Goal: Task Accomplishment & Management: Manage account settings

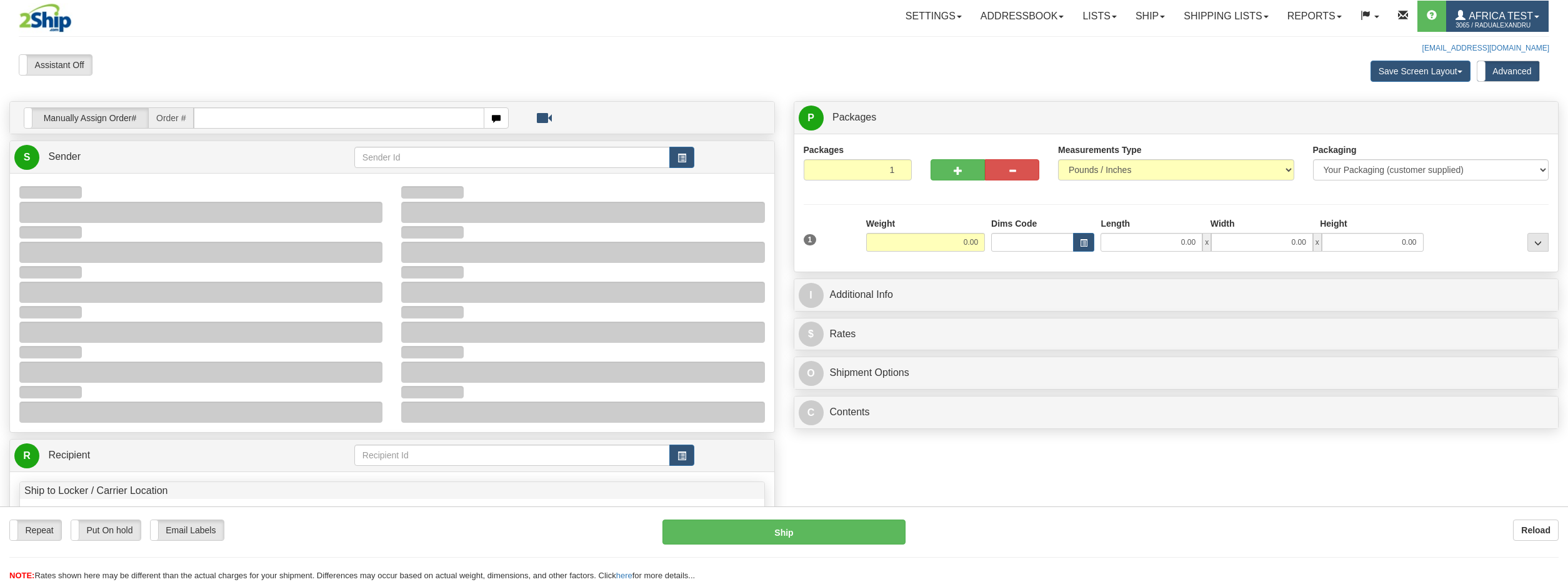
click at [1537, 23] on span "3065 / RaduAlexandru" at bounding box center [1502, 26] width 94 height 13
click at [1517, 44] on link "MY ACCOUNT" at bounding box center [1485, 43] width 126 height 17
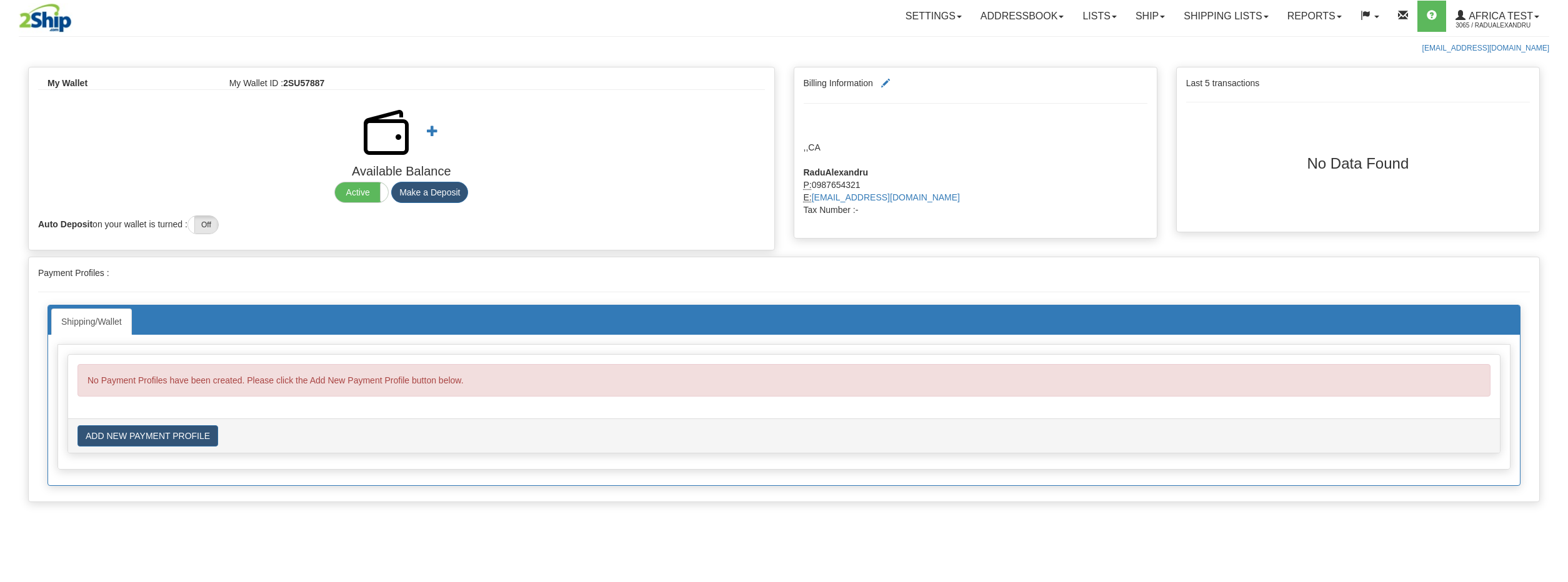
click at [257, 321] on ul "Shipping/Wallet" at bounding box center [784, 321] width 1466 height 26
click at [176, 435] on button "ADD NEW PAYMENT PROFILE" at bounding box center [148, 436] width 141 height 21
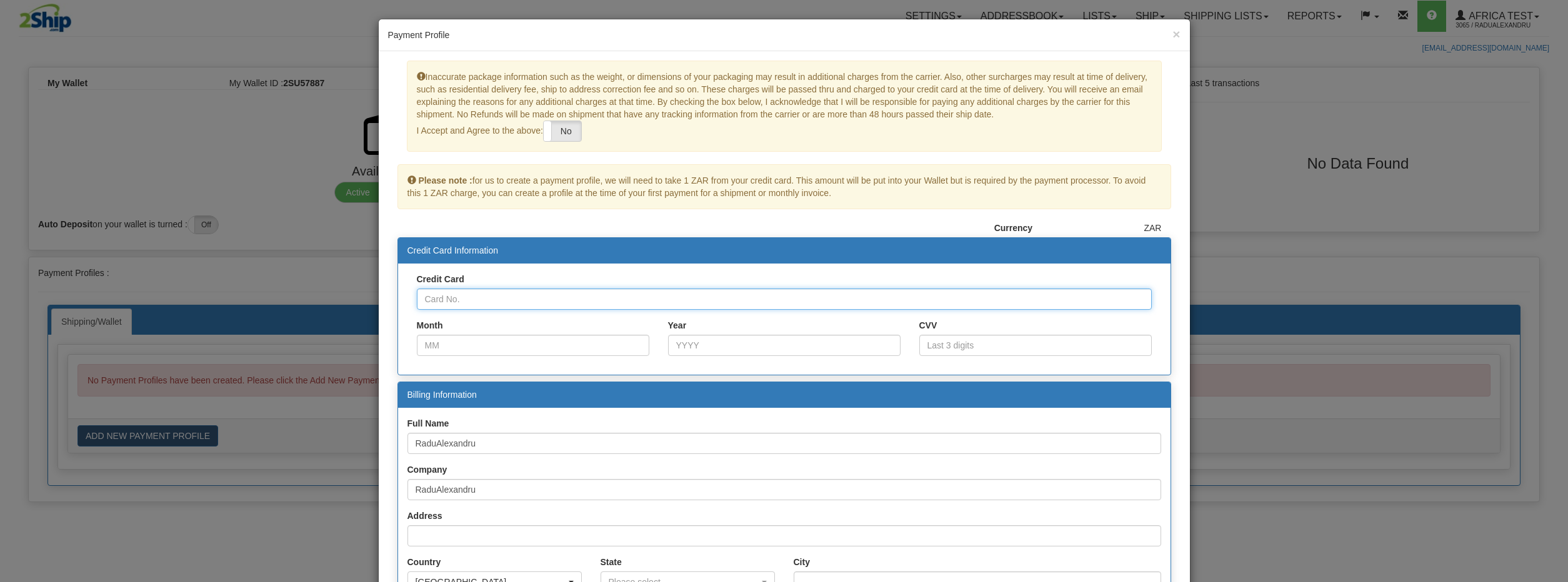
click at [488, 293] on input "Credit Card" at bounding box center [784, 299] width 735 height 21
type input "4000000000000002"
type input "12"
type input "2030"
click at [560, 337] on input "12" at bounding box center [533, 345] width 233 height 21
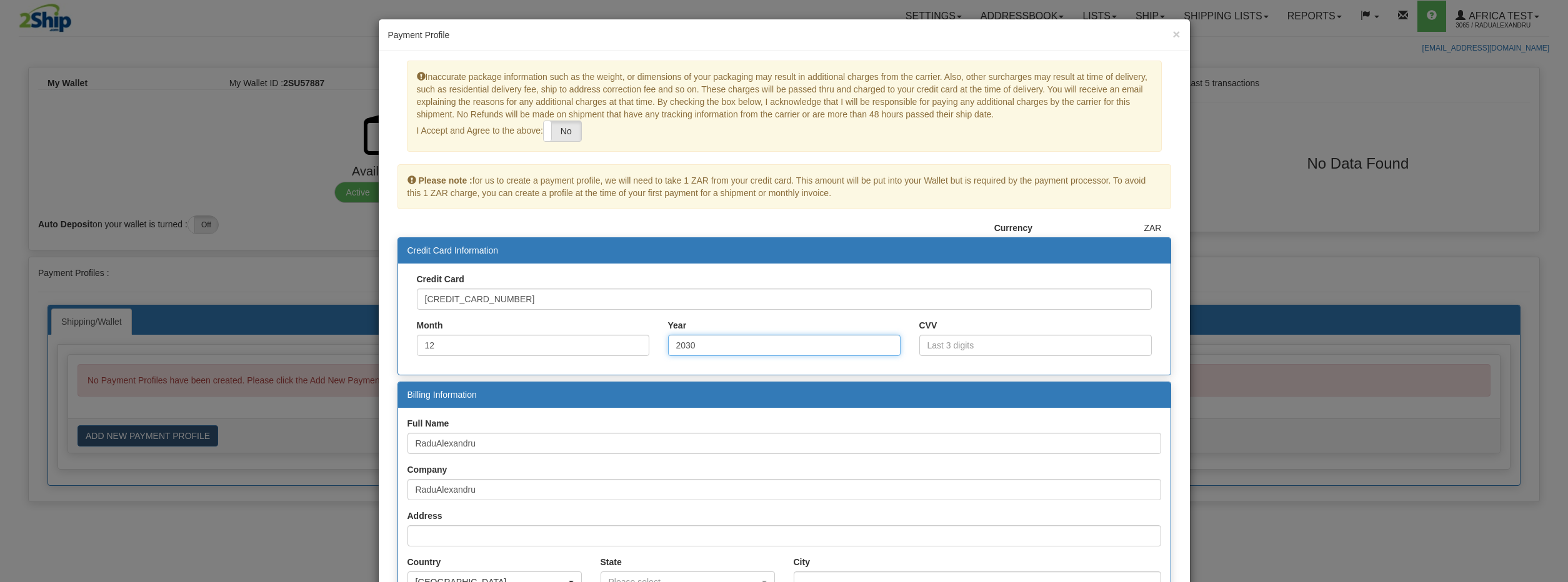
click at [743, 351] on input "2030" at bounding box center [784, 345] width 233 height 21
click at [962, 354] on input "CVV" at bounding box center [1036, 345] width 233 height 21
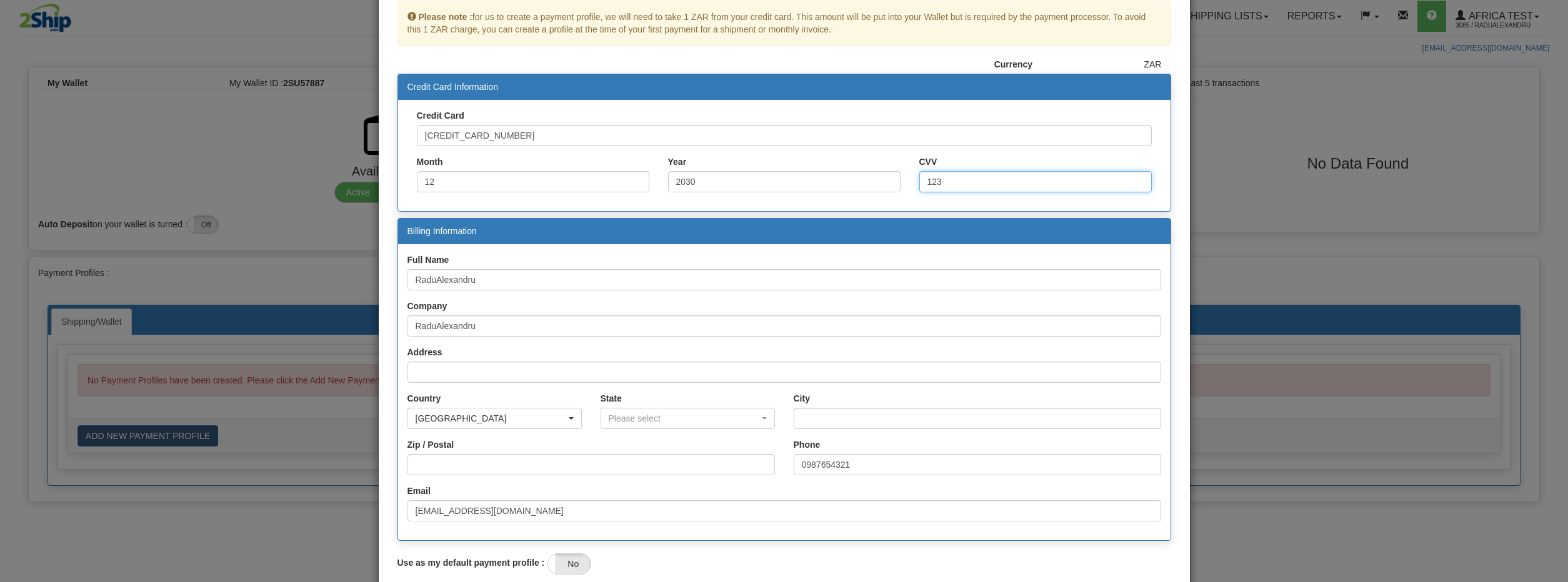
scroll to position [180, 0]
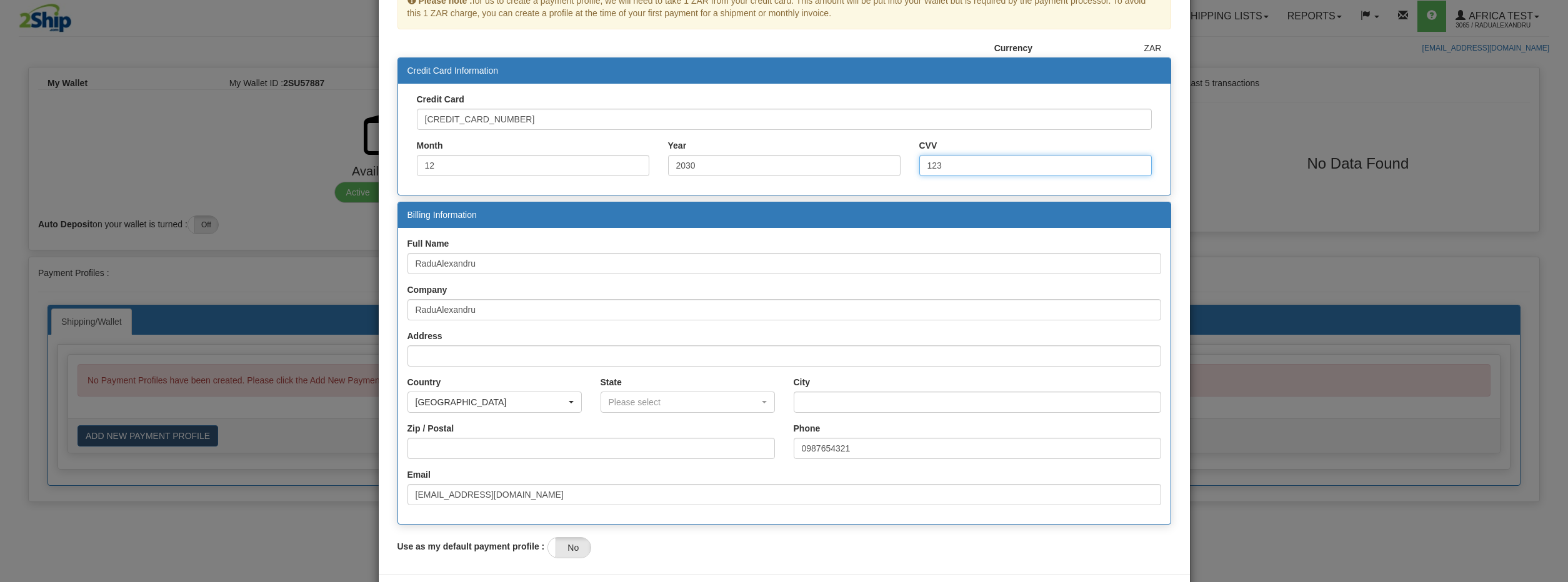
type input "123"
click at [497, 362] on input "Address" at bounding box center [784, 355] width 754 height 21
type input "R"
type input "Camil Ressu"
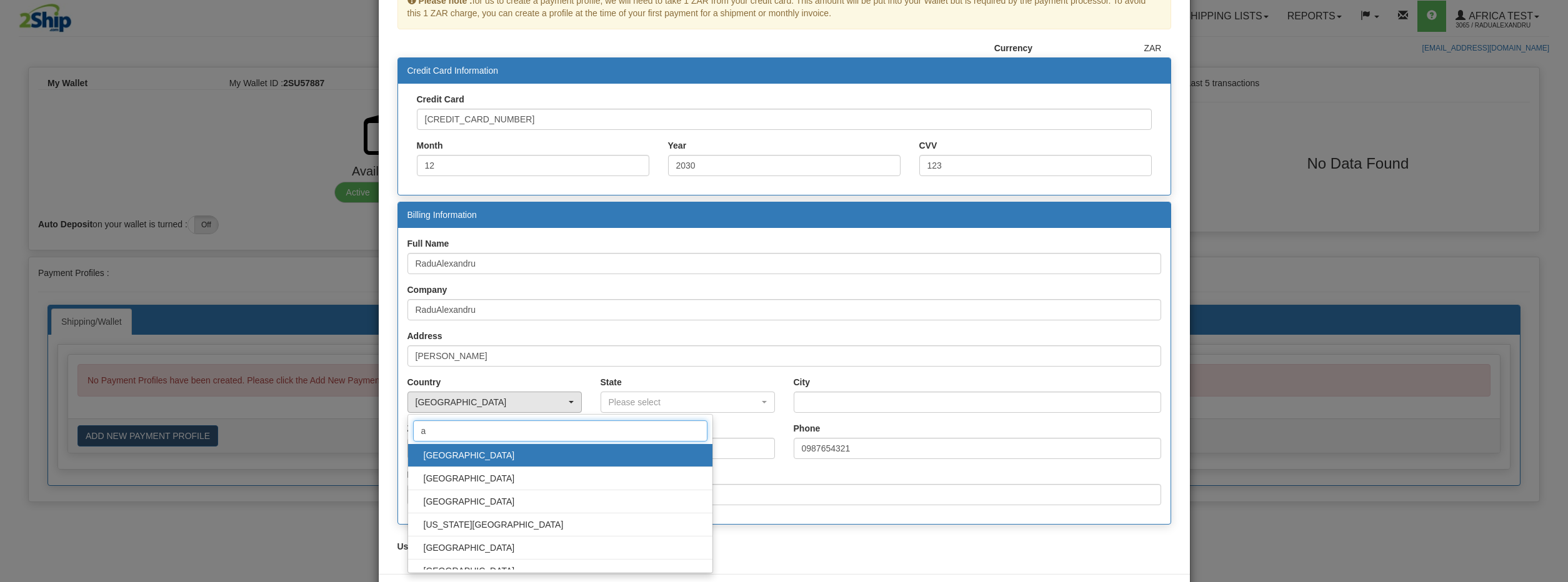
scroll to position [0, 0]
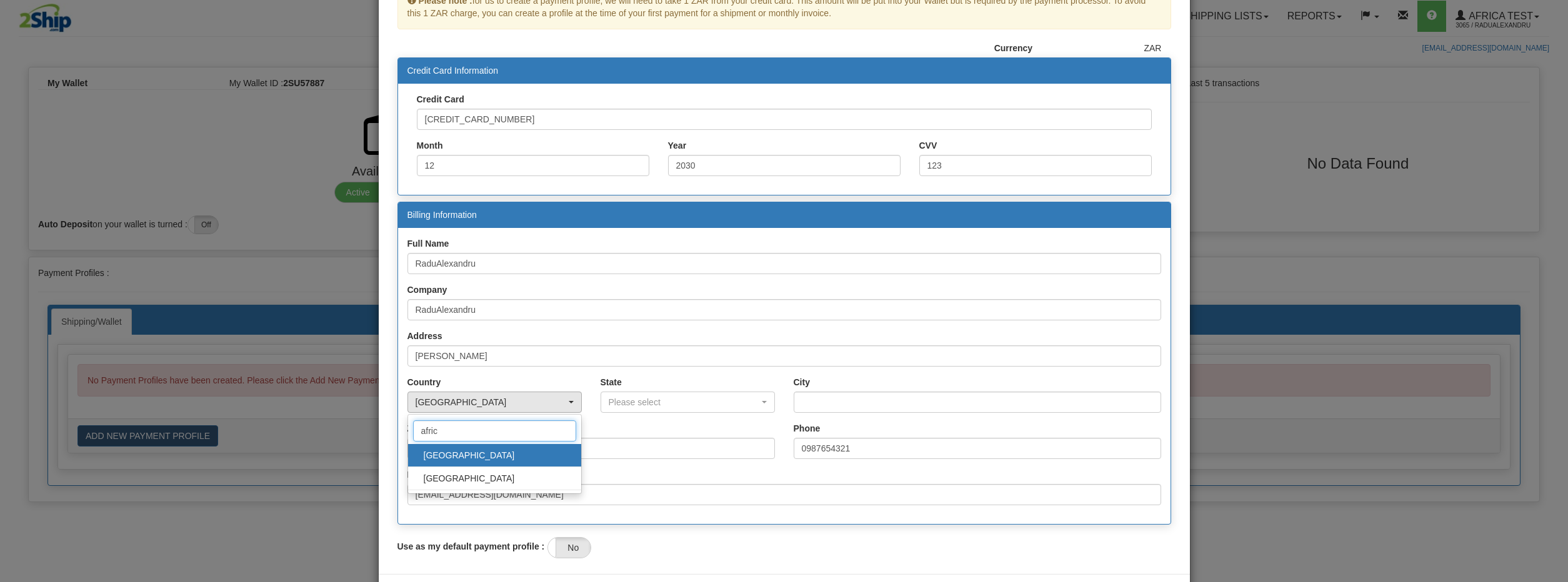
type input "africa"
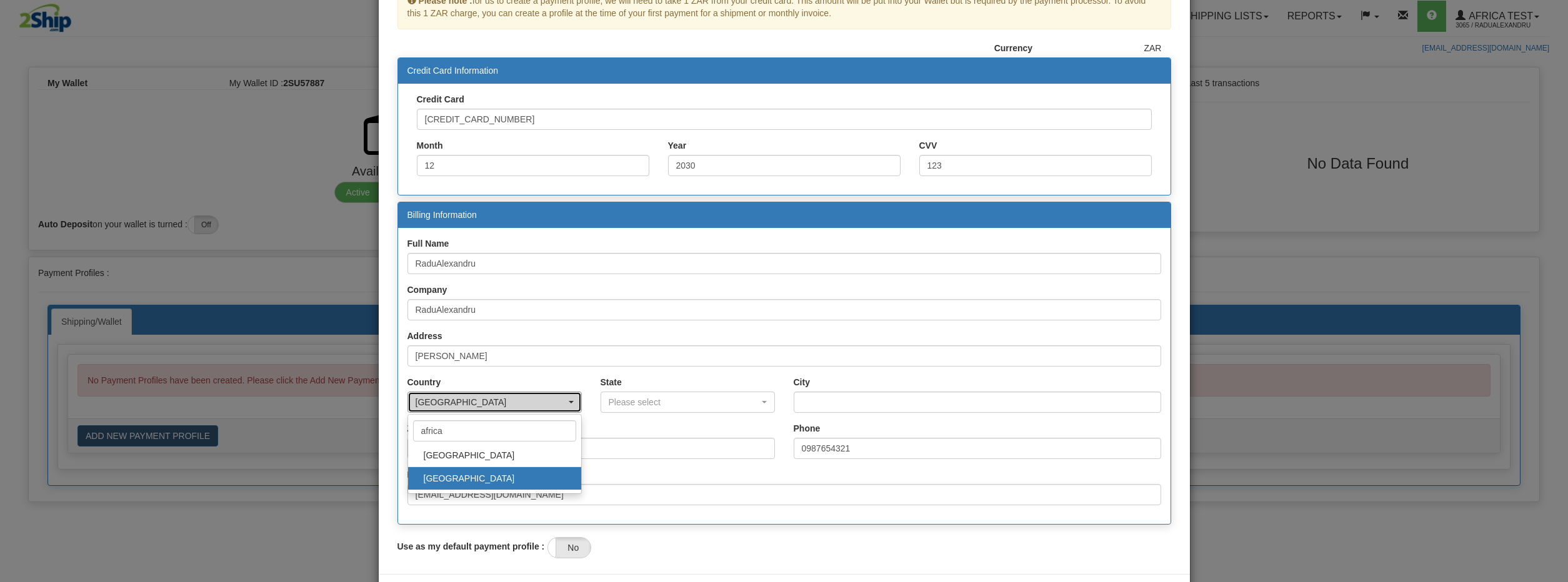
select select "ZA"
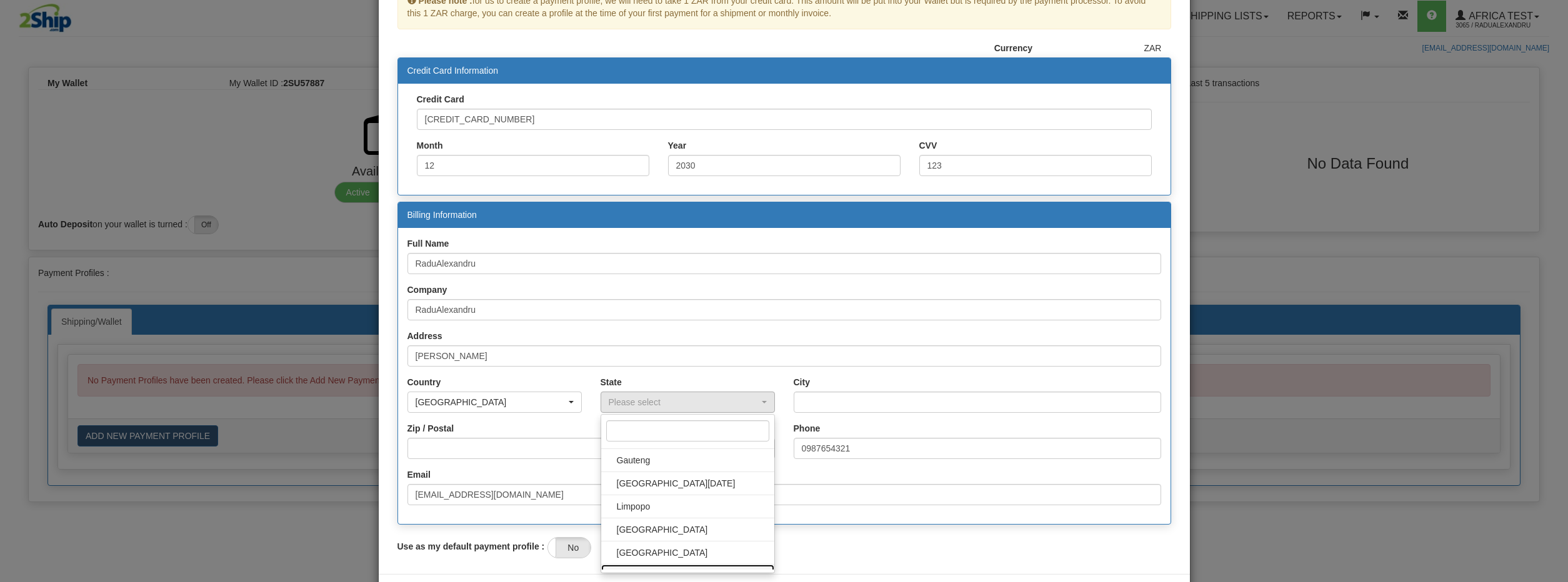
scroll to position [105, 0]
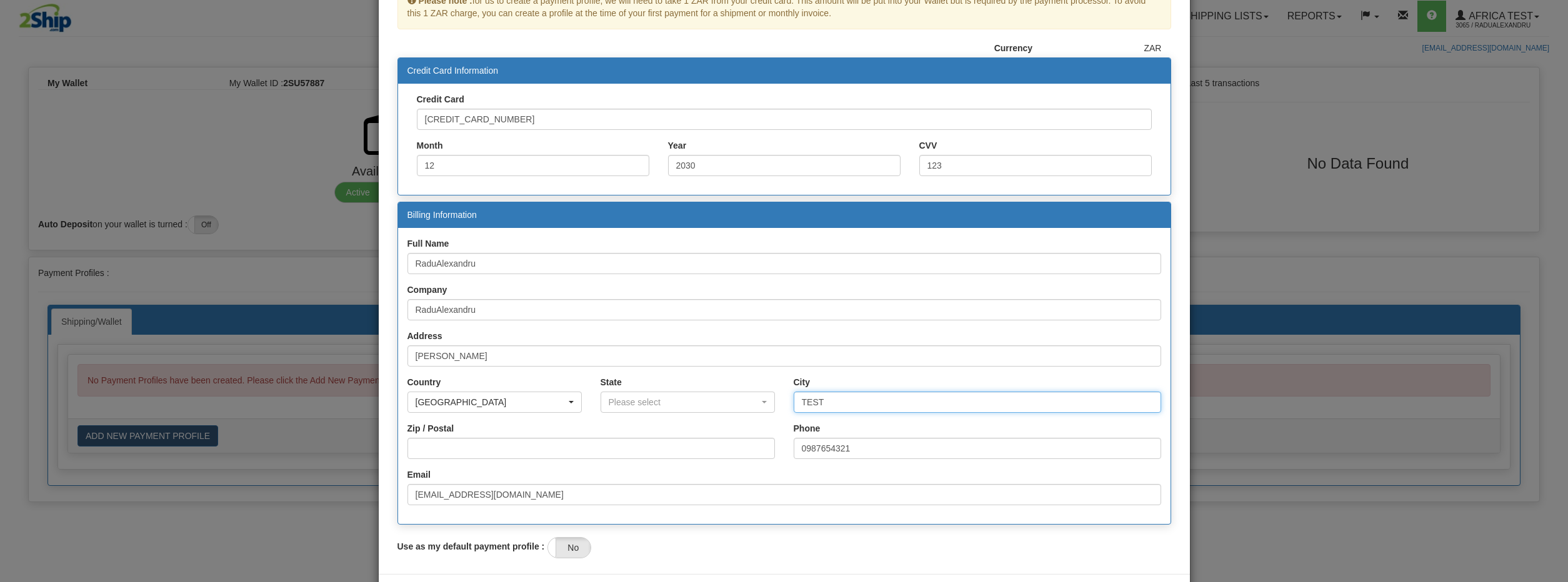
type input "TEST"
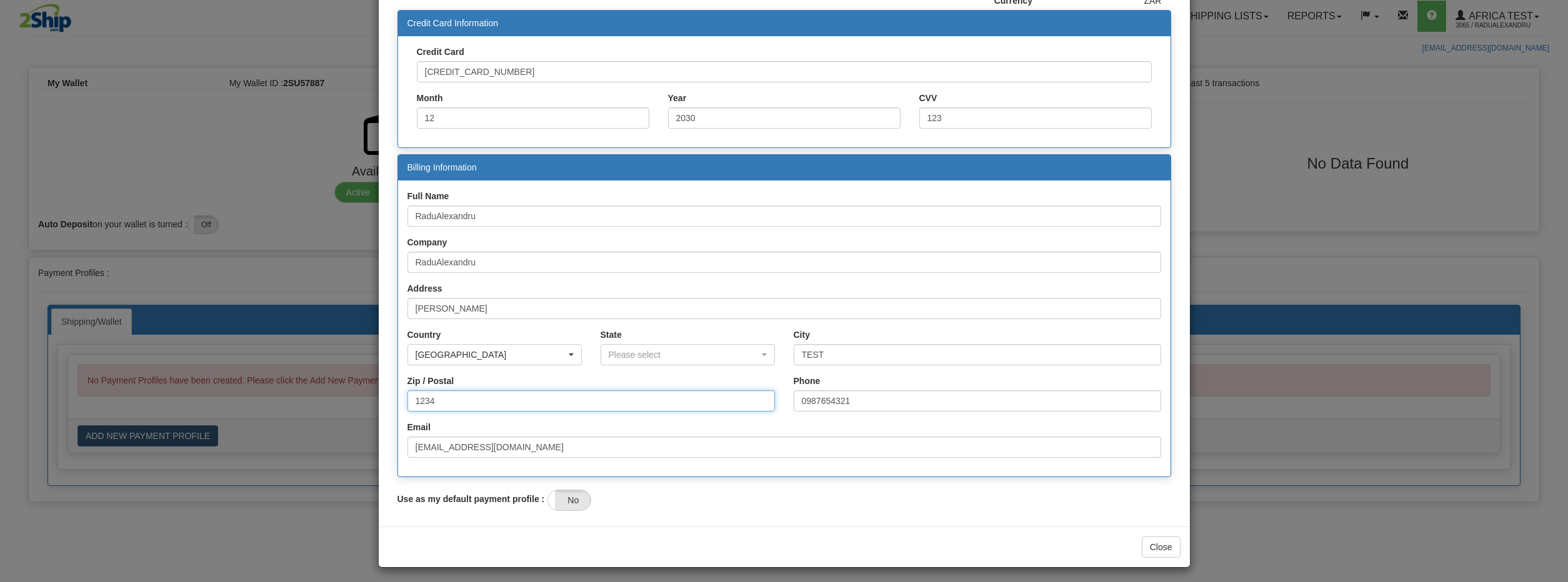
scroll to position [232, 0]
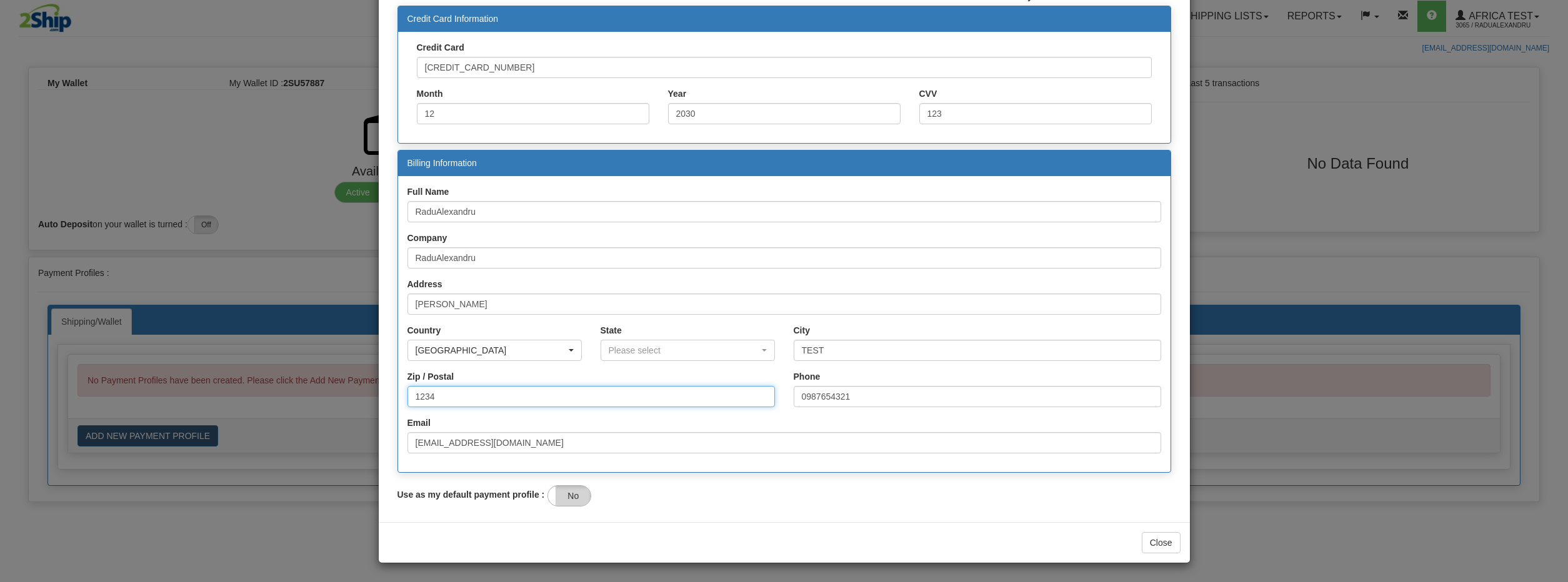
type input "1234"
click at [574, 496] on label "No" at bounding box center [570, 495] width 42 height 20
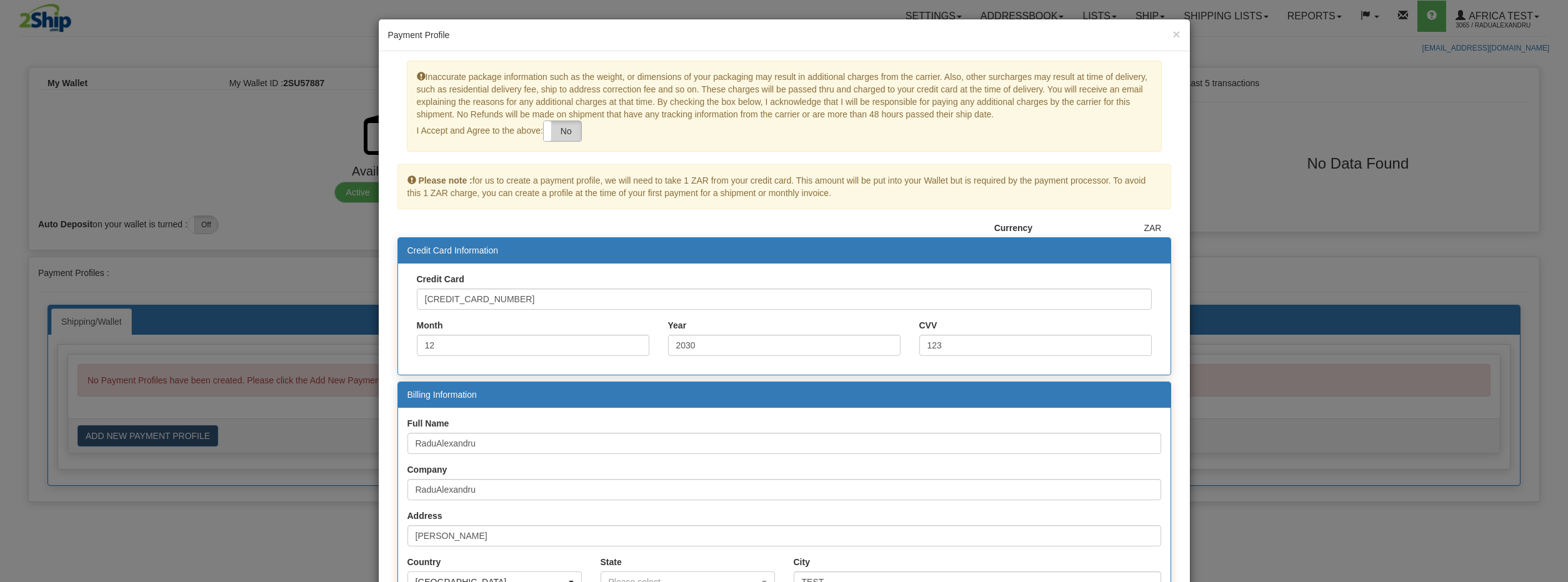
click at [573, 129] on label "No" at bounding box center [563, 131] width 38 height 20
click at [530, 352] on input "12" at bounding box center [533, 345] width 233 height 21
type input "12"
type input "2030"
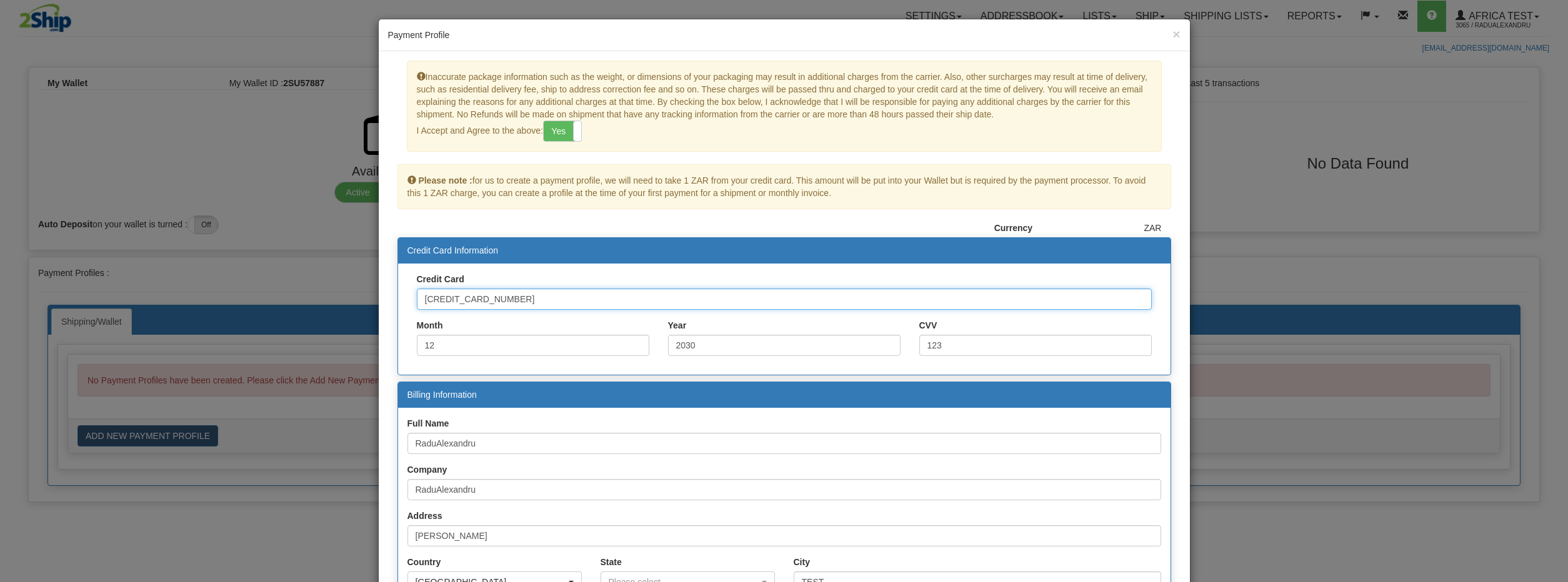
click at [581, 297] on input "4000000000000002" at bounding box center [784, 299] width 735 height 21
type input "4000000000000002"
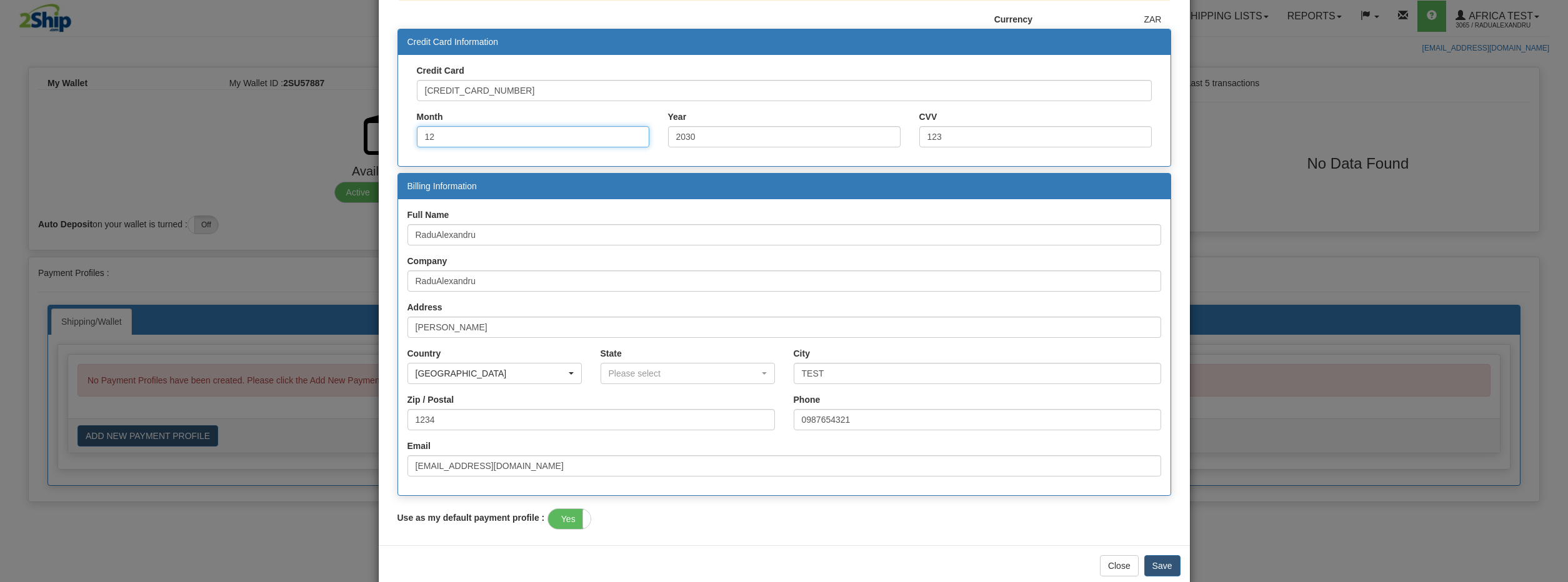
scroll to position [232, 0]
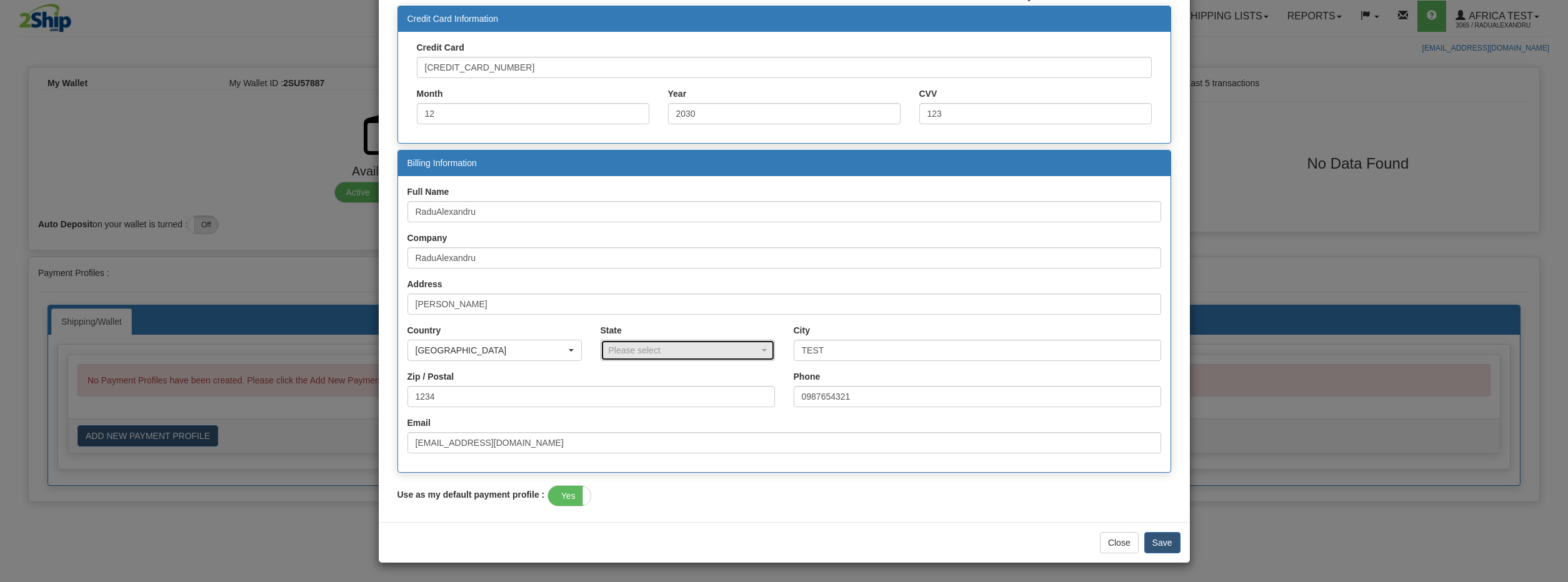
click at [633, 346] on div "Please select" at bounding box center [684, 351] width 150 height 13
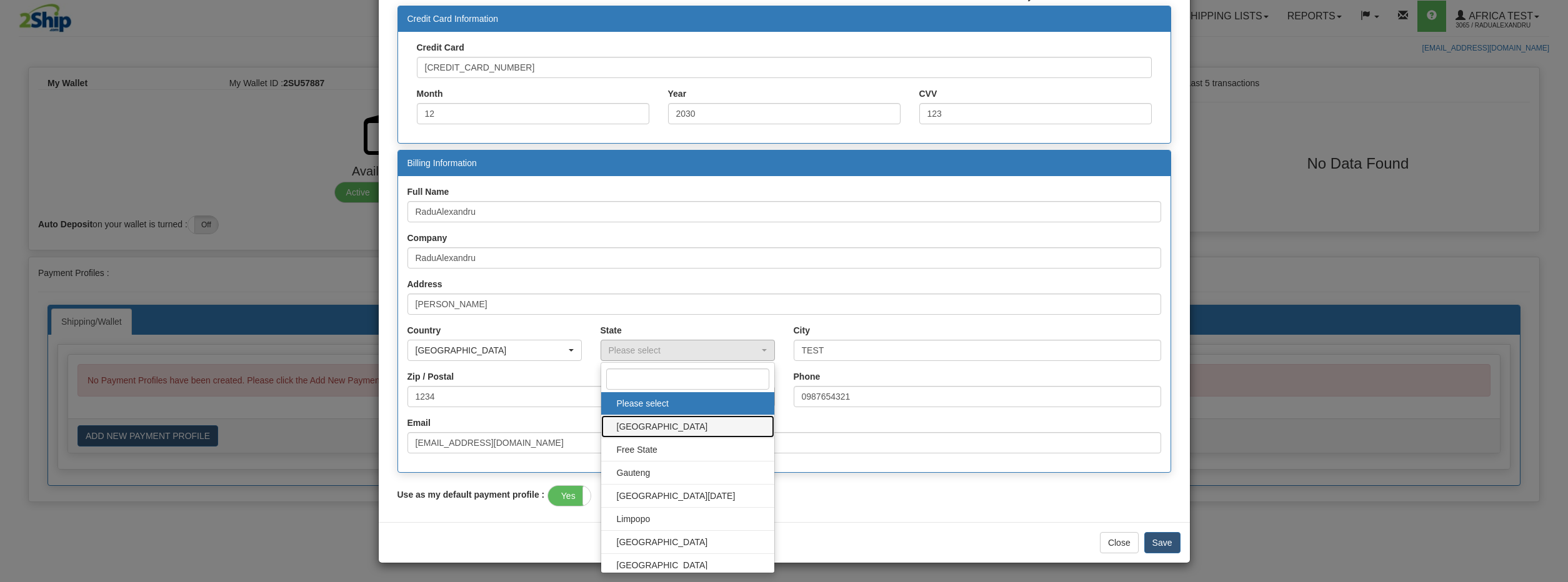
click at [688, 427] on span "Eastern Cape" at bounding box center [688, 427] width 148 height 19
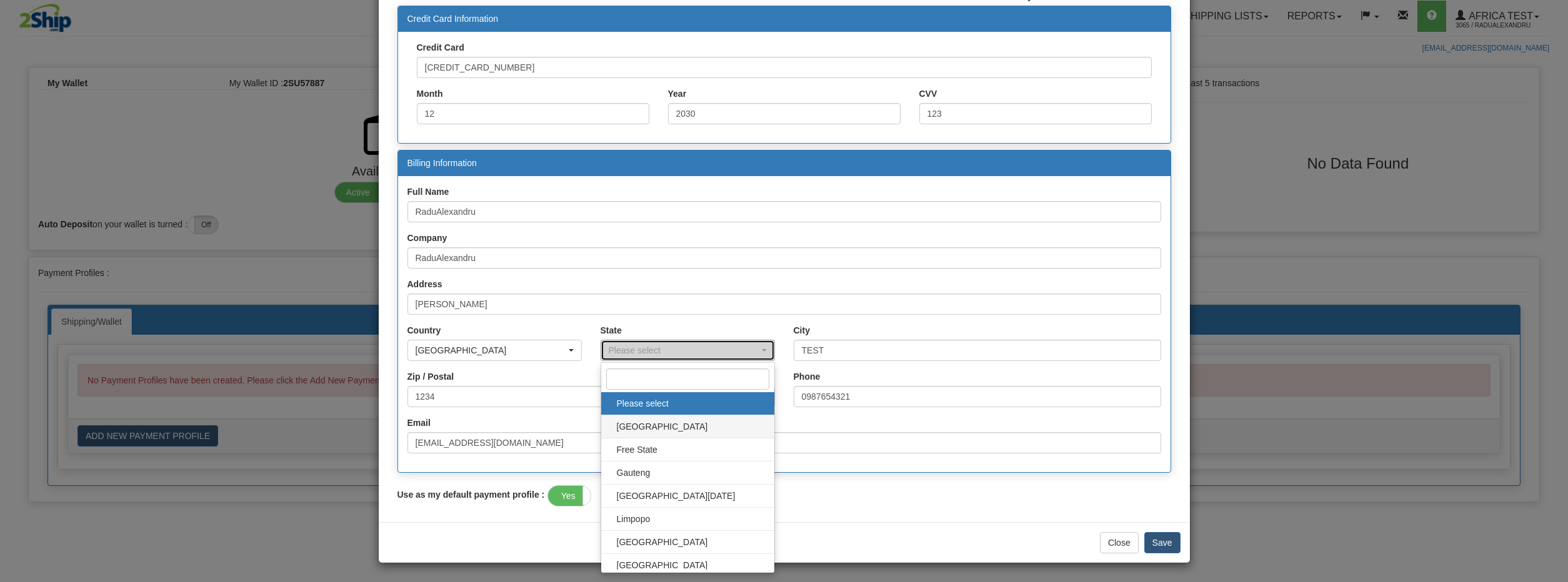
select select "EC"
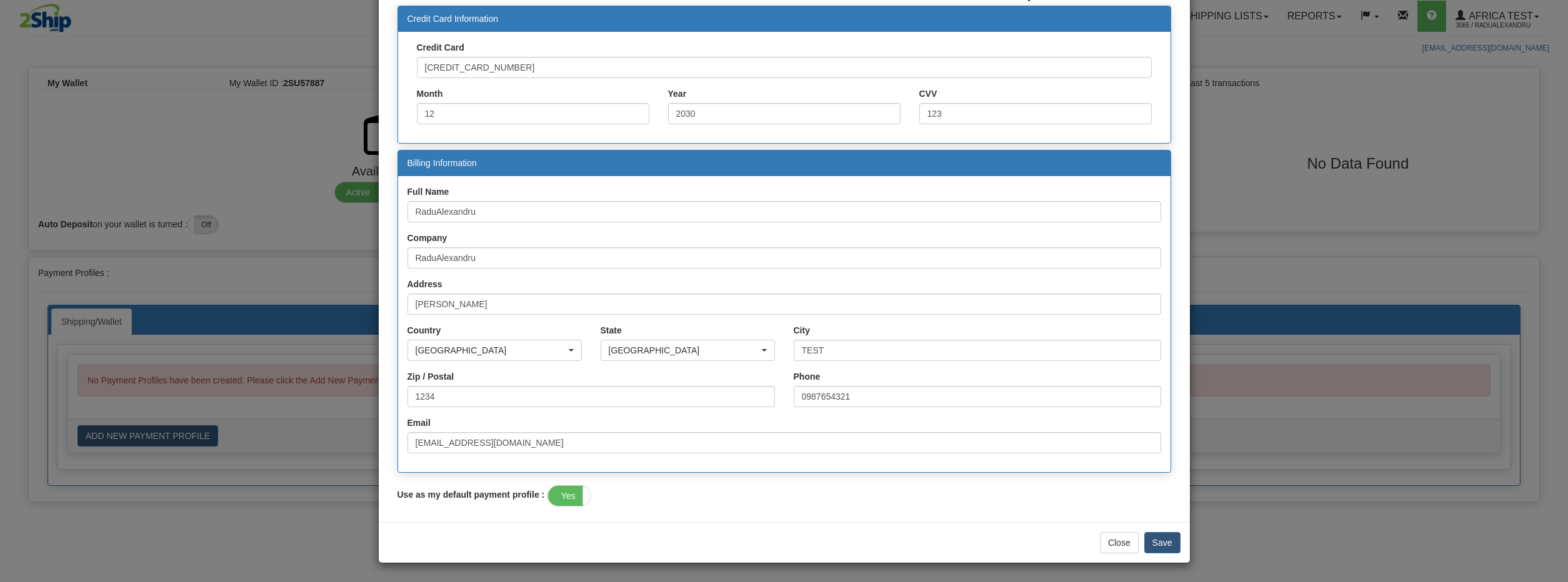
drag, startPoint x: 718, startPoint y: 379, endPoint x: 718, endPoint y: 391, distance: 12.0
click at [718, 381] on label "Zip / Postal" at bounding box center [591, 377] width 386 height 13
click at [718, 386] on input "1234" at bounding box center [591, 396] width 367 height 21
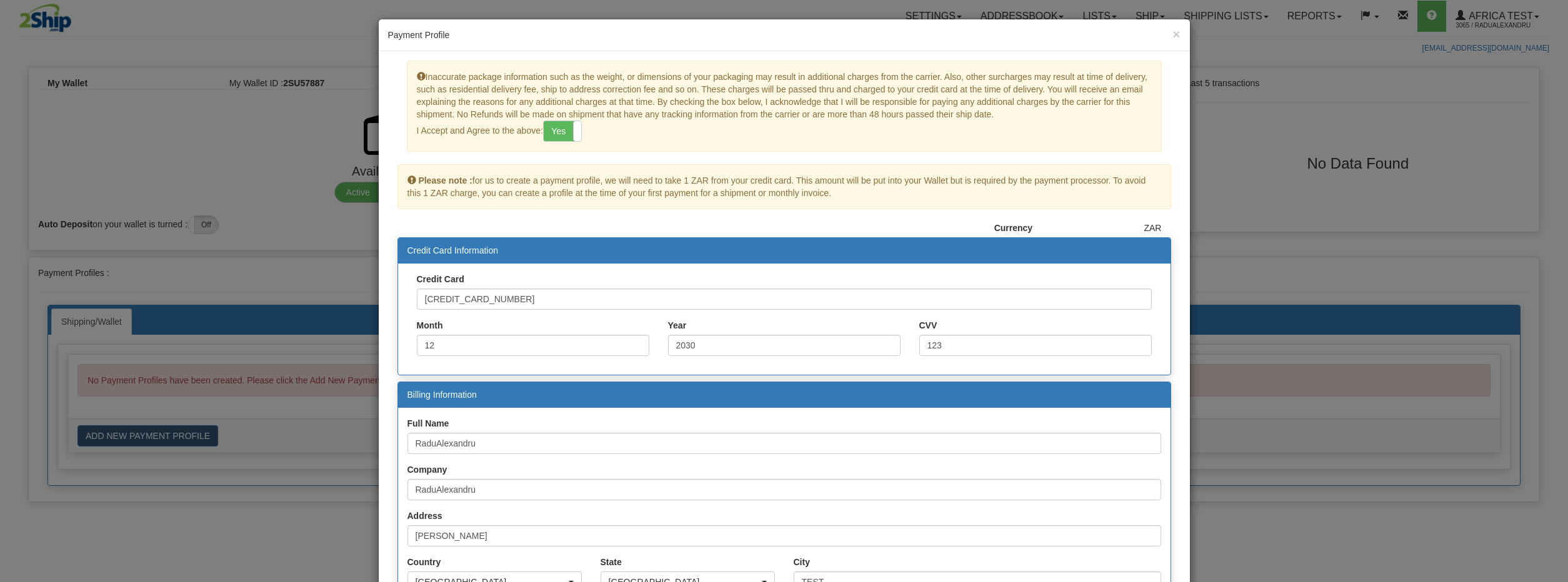
scroll to position [232, 0]
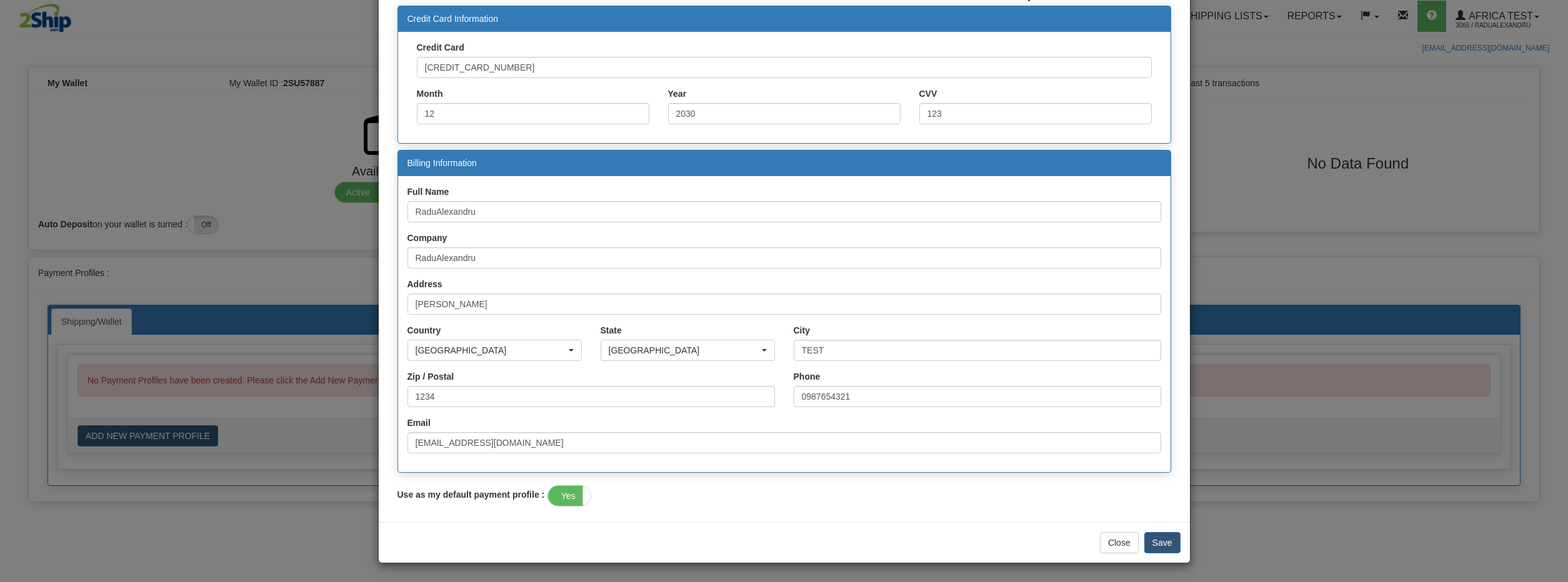
click at [861, 478] on div "Inaccurate package information such as the weight, or dimensions of your packag…" at bounding box center [784, 171] width 811 height 684
click at [862, 518] on div "Inaccurate package information such as the weight, or dimensions of your packag…" at bounding box center [784, 171] width 811 height 703
click at [1173, 544] on button "Save" at bounding box center [1163, 543] width 36 height 21
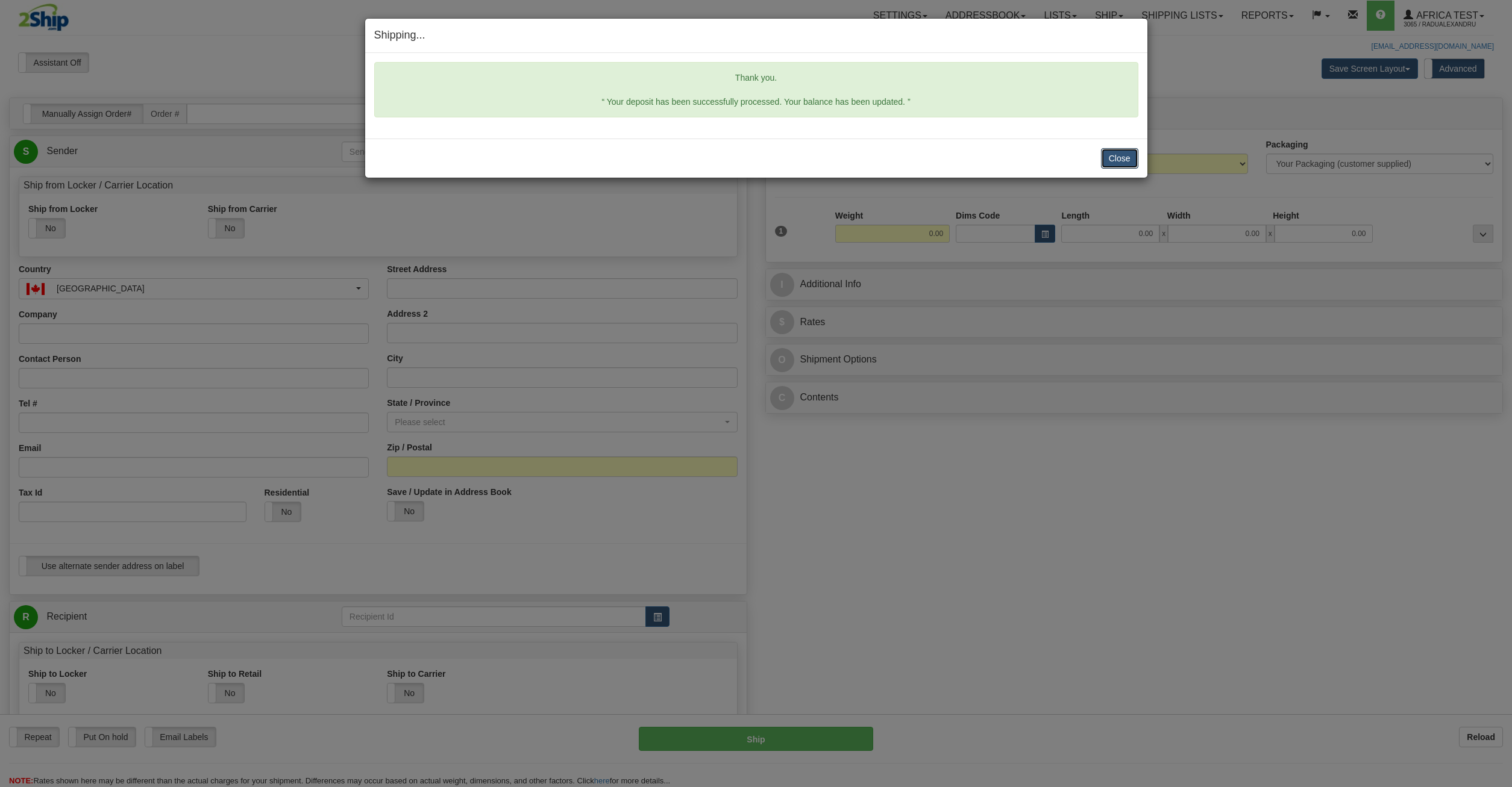
click at [1116, 153] on button "Close" at bounding box center [1119, 158] width 37 height 20
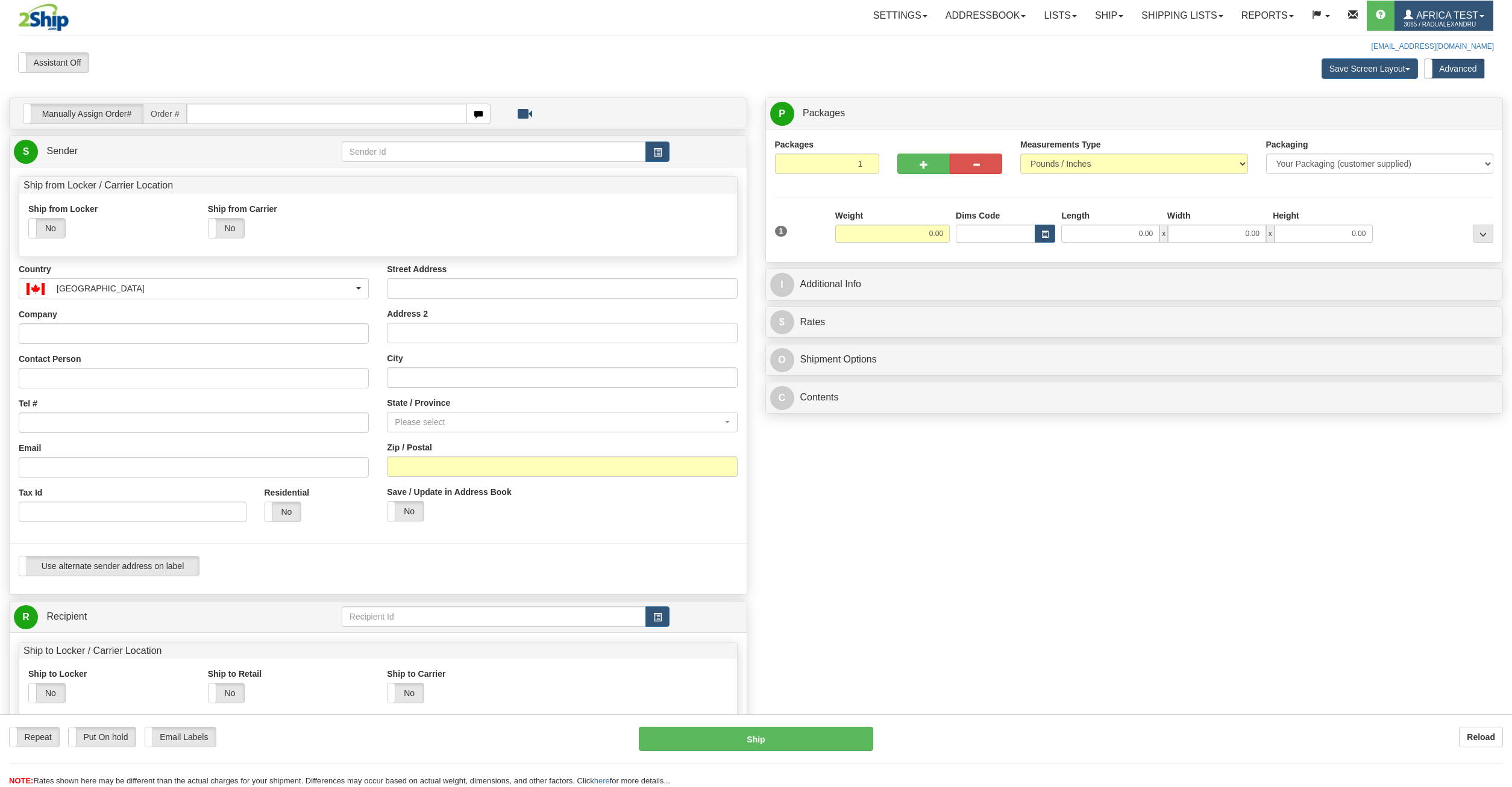
click at [1412, 20] on span "3065 / RaduAlexandru" at bounding box center [1448, 25] width 90 height 12
click at [1414, 37] on span "MY ACCOUNT" at bounding box center [1422, 42] width 56 height 10
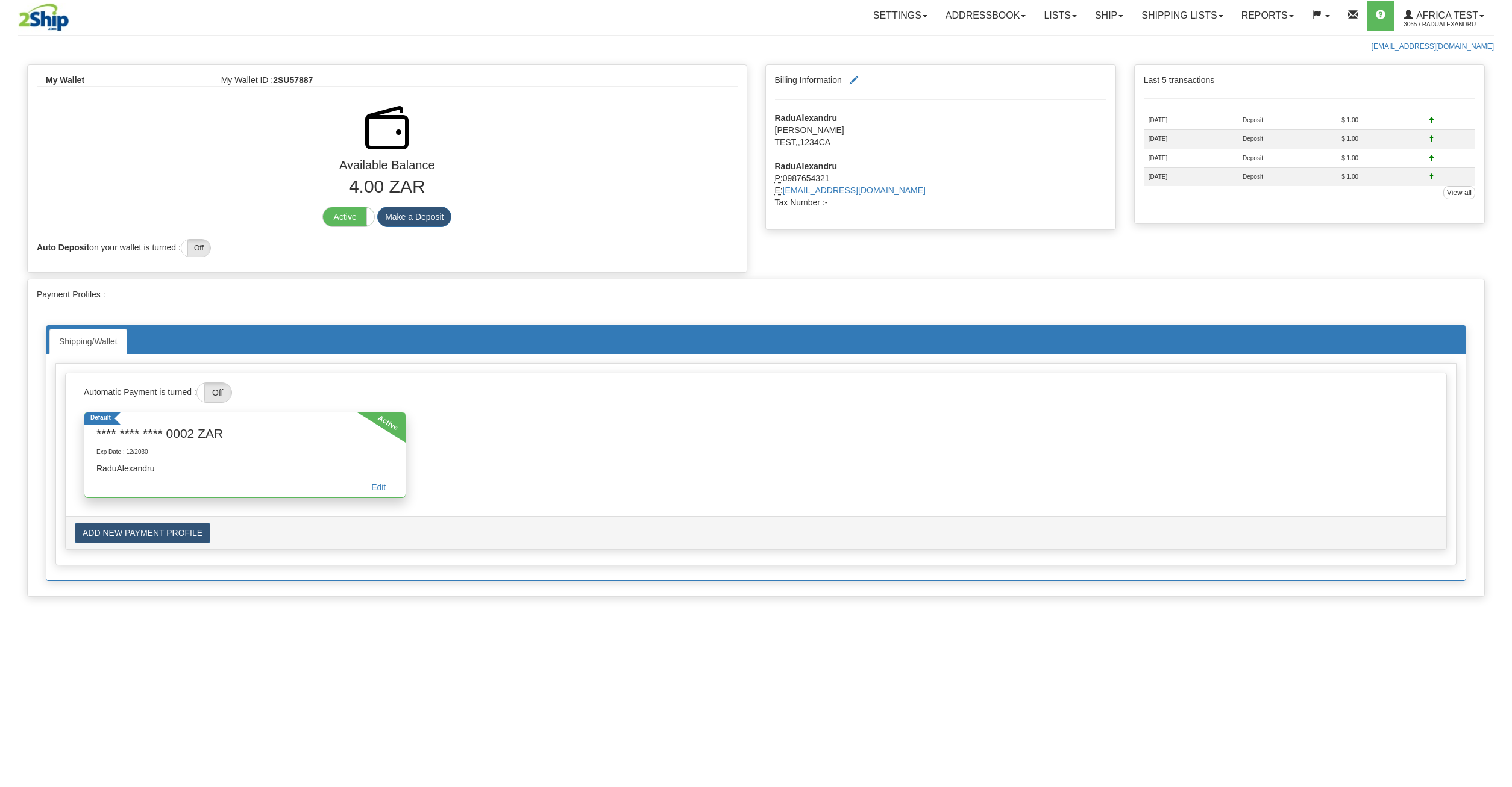
drag, startPoint x: 1449, startPoint y: 182, endPoint x: 1133, endPoint y: 124, distance: 321.3
click at [1133, 124] on div "Last 5 transactions 23 Sep 2025 Deposit $ 1.00 23 Sep 2025 Deposit $ 1.00 23 Se…" at bounding box center [1309, 147] width 369 height 165
drag, startPoint x: 1146, startPoint y: 123, endPoint x: 1461, endPoint y: 177, distance: 319.6
click at [1461, 177] on tbody "23 Sep 2025 Deposit $ 1.00 23 Sep 2025 Deposit $ 1.00 23 Sep 2025 Deposit $ 1.00" at bounding box center [1309, 149] width 332 height 75
